Goal: Book appointment/travel/reservation

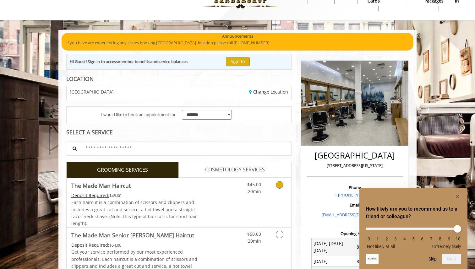
scroll to position [240, 0]
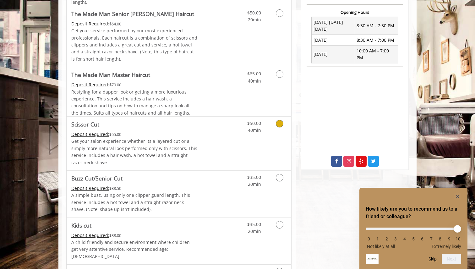
click at [279, 123] on icon "Grooming services" at bounding box center [280, 124] width 8 height 8
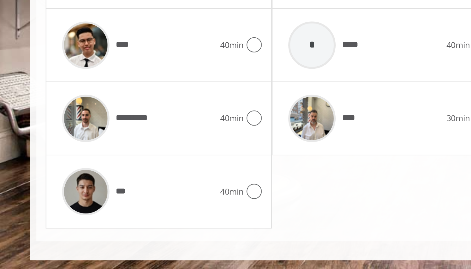
scroll to position [308, 0]
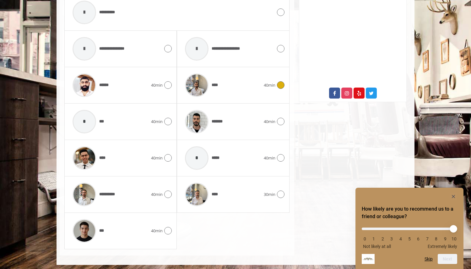
click at [253, 81] on div "****" at bounding box center [223, 85] width 82 height 30
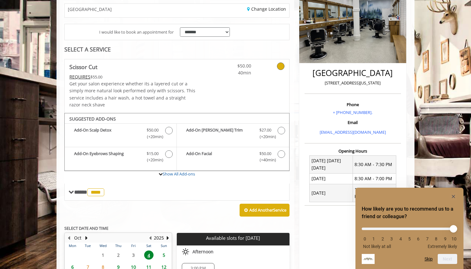
scroll to position [0, 0]
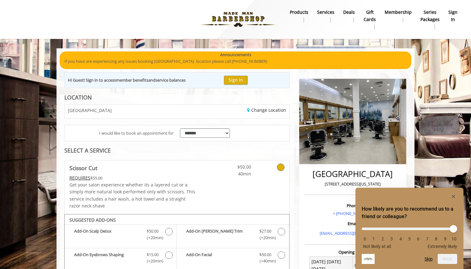
click at [233, 18] on img at bounding box center [238, 19] width 86 height 35
